Goal: Information Seeking & Learning: Learn about a topic

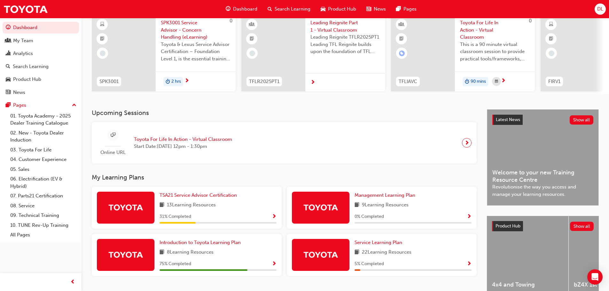
scroll to position [91, 0]
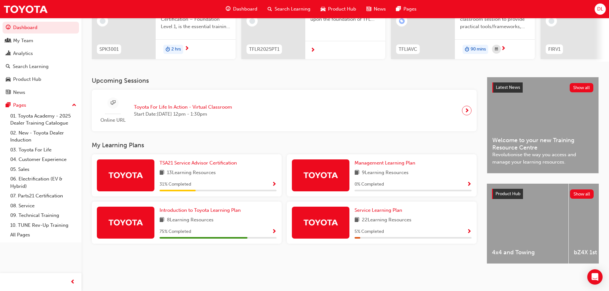
click at [207, 166] on div "TSA21 Service Advisor Certification 13 Learning Resources 31 % Completed" at bounding box center [217, 175] width 117 height 32
click at [207, 165] on div "TSA21 Service Advisor Certification 13 Learning Resources 31 % Completed" at bounding box center [217, 175] width 117 height 32
click at [207, 163] on span "TSA21 Service Advisor Certification" at bounding box center [197, 163] width 77 height 6
click at [397, 161] on span "Management Learning Plan" at bounding box center [384, 163] width 61 height 6
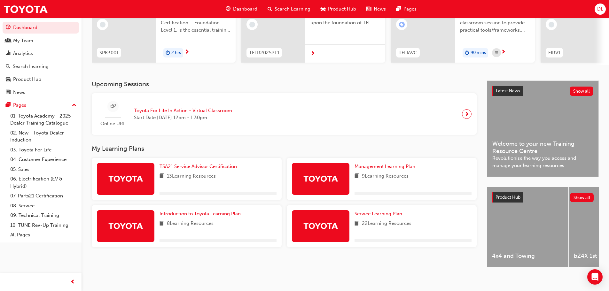
scroll to position [91, 0]
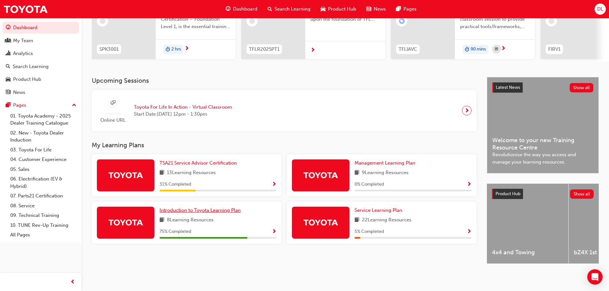
click at [212, 207] on span "Introduction to Toyota Learning Plan" at bounding box center [199, 210] width 81 height 6
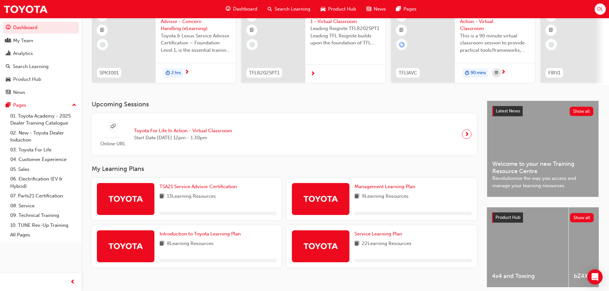
scroll to position [91, 0]
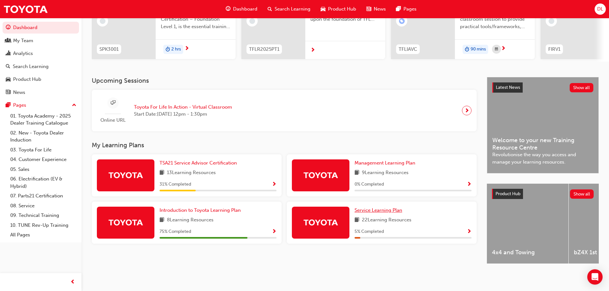
click at [384, 207] on span "Service Learning Plan" at bounding box center [378, 210] width 48 height 6
